Goal: Task Accomplishment & Management: Use online tool/utility

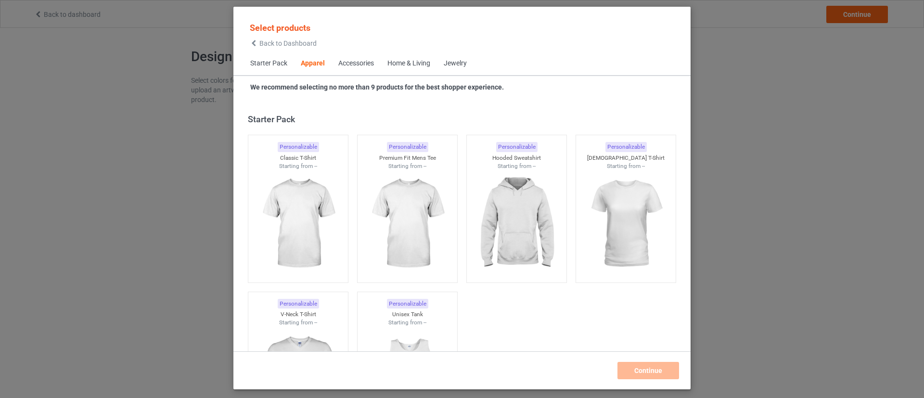
scroll to position [358, 0]
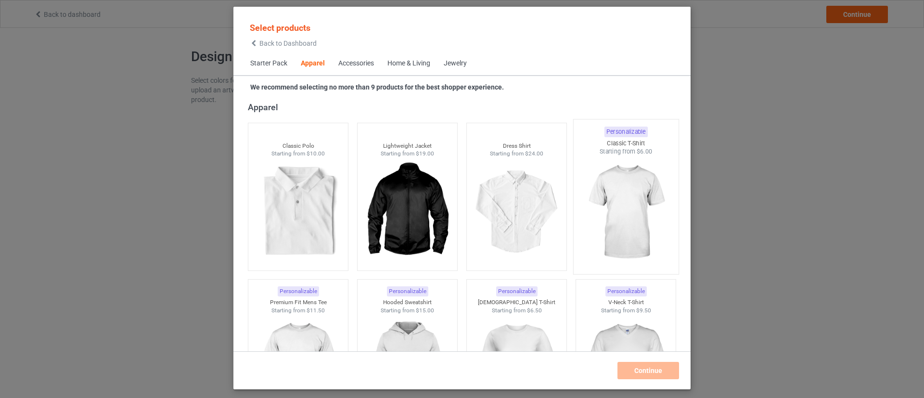
click at [666, 210] on div at bounding box center [625, 212] width 105 height 113
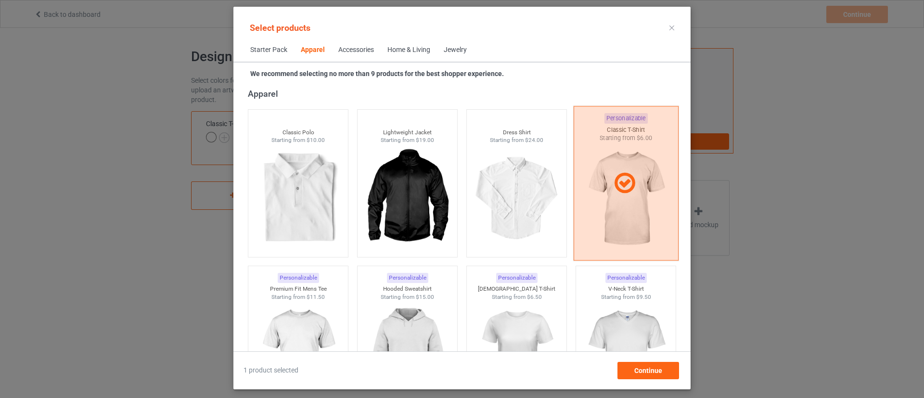
scroll to position [575, 0]
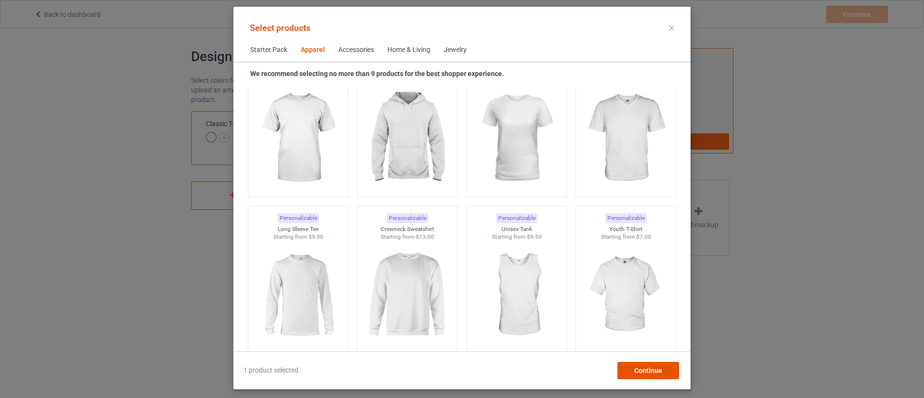
click at [646, 369] on span "Continue" at bounding box center [648, 371] width 28 height 8
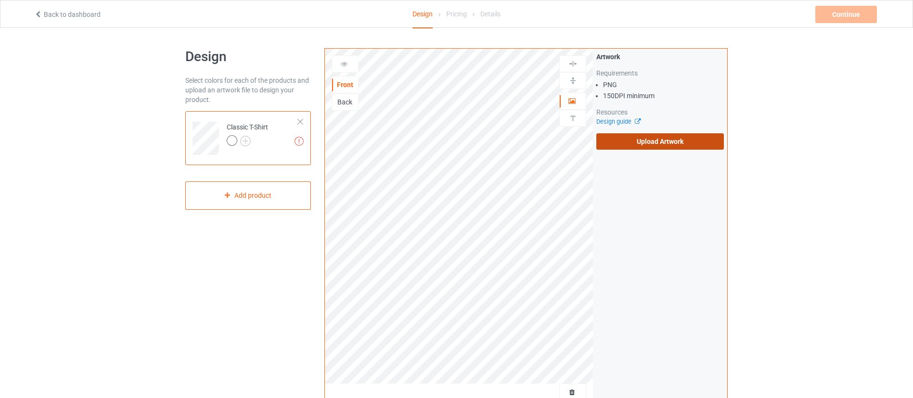
click at [612, 148] on label "Upload Artwork" at bounding box center [659, 141] width 127 height 16
click at [0, 0] on input "Upload Artwork" at bounding box center [0, 0] width 0 height 0
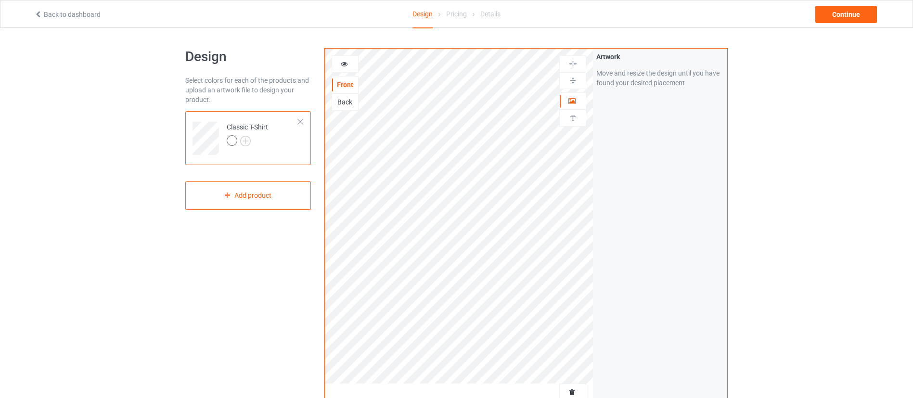
click at [0, 143] on div "Design Select colors for each of the products and upload an artwork file to des…" at bounding box center [456, 325] width 913 height 595
click at [838, 13] on div "Continue" at bounding box center [846, 14] width 62 height 17
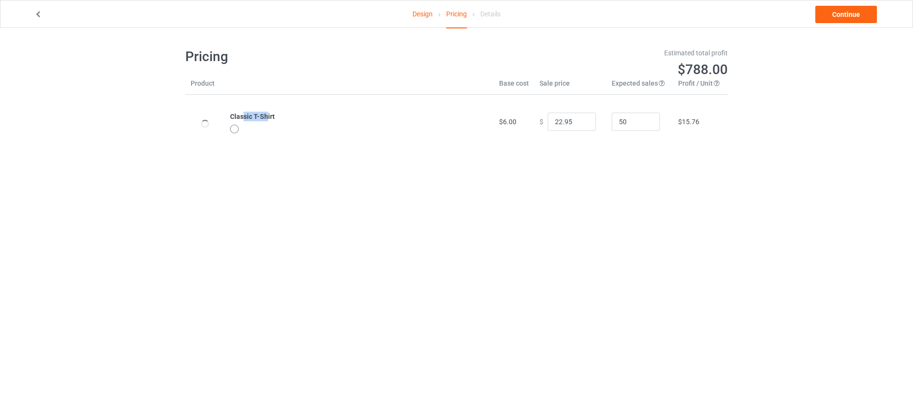
drag, startPoint x: 242, startPoint y: 114, endPoint x: 267, endPoint y: 114, distance: 25.0
click at [267, 114] on b "Classic T-Shirt" at bounding box center [252, 117] width 45 height 8
click at [839, 17] on link "Continue" at bounding box center [846, 14] width 62 height 17
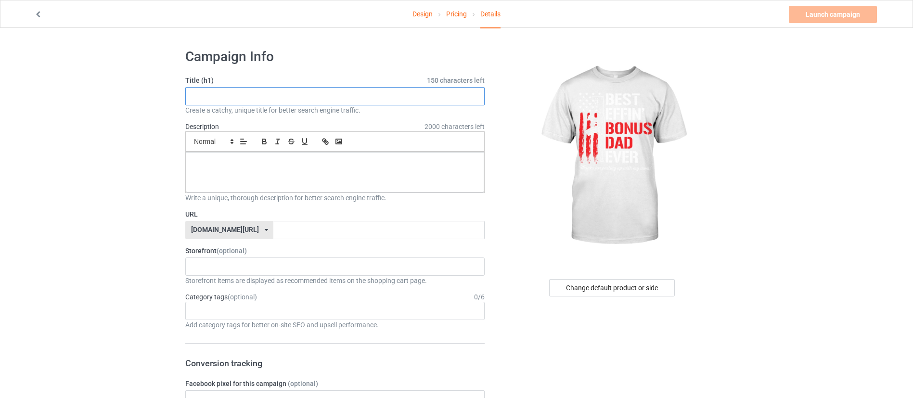
click at [333, 93] on input "text" at bounding box center [334, 96] width 299 height 18
click at [273, 234] on input "text" at bounding box center [378, 230] width 211 height 18
type input "sdfsfsfdsd"
click at [244, 99] on input "text" at bounding box center [334, 96] width 299 height 18
type input "5"
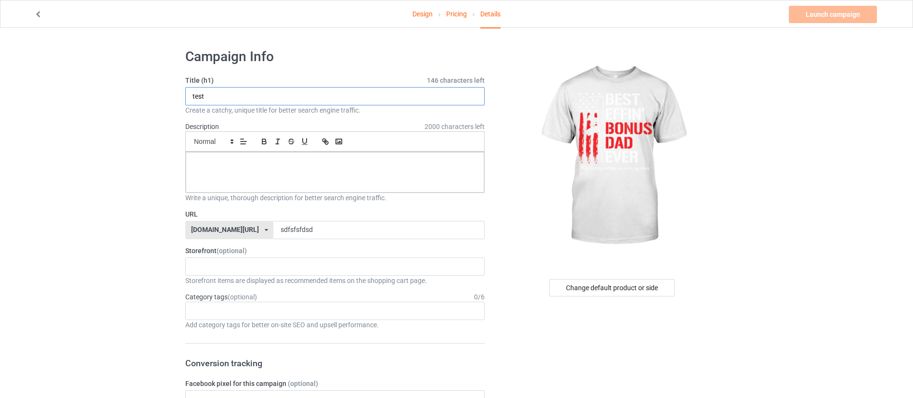
type input "test"
click at [247, 178] on div at bounding box center [335, 172] width 298 height 40
click at [836, 22] on link "Launch campaign" at bounding box center [833, 14] width 88 height 17
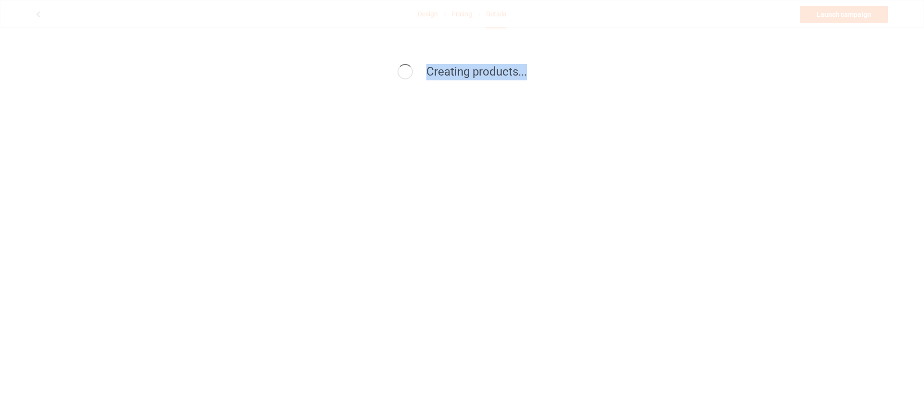
drag, startPoint x: 428, startPoint y: 73, endPoint x: 539, endPoint y: 68, distance: 111.2
click at [538, 68] on div "Creating products..." at bounding box center [461, 72] width 437 height 16
click at [540, 68] on div "Creating products..." at bounding box center [461, 72] width 437 height 16
